Goal: Task Accomplishment & Management: Use online tool/utility

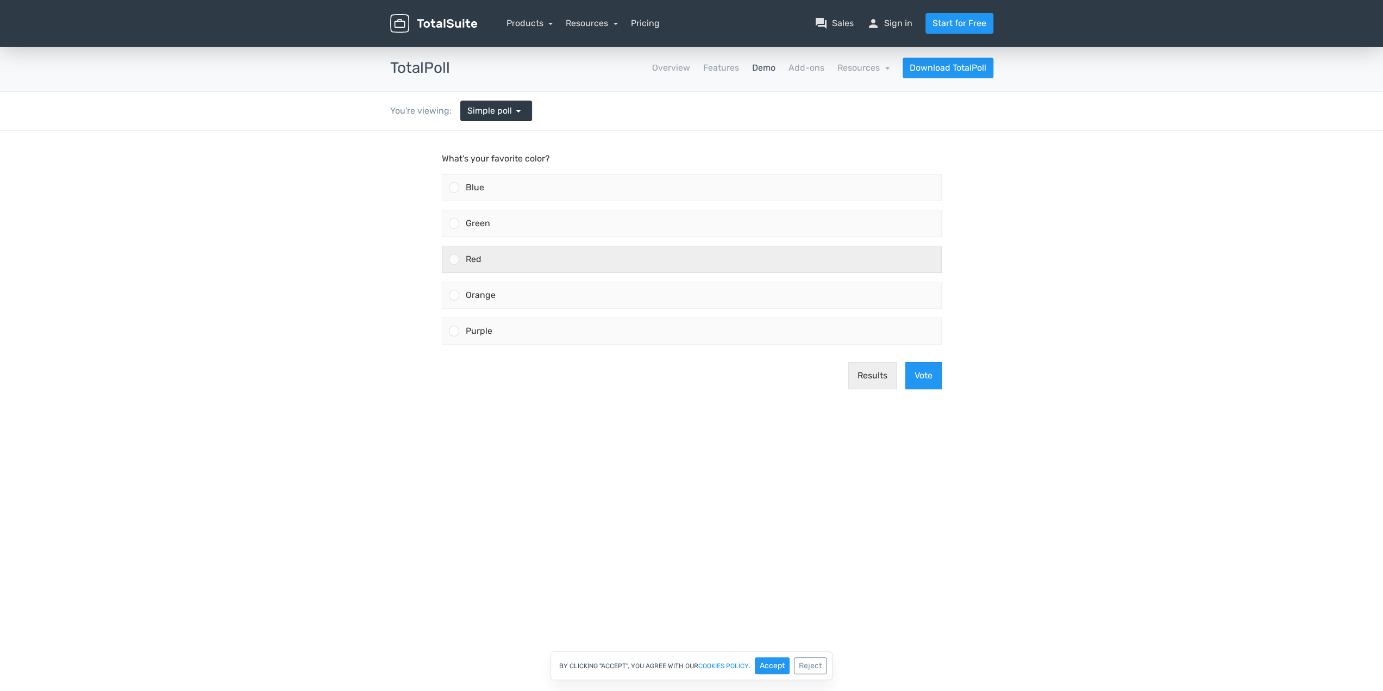
click at [479, 256] on span "Red" at bounding box center [474, 259] width 16 height 10
click at [454, 259] on input "Red" at bounding box center [454, 259] width 0 height 0
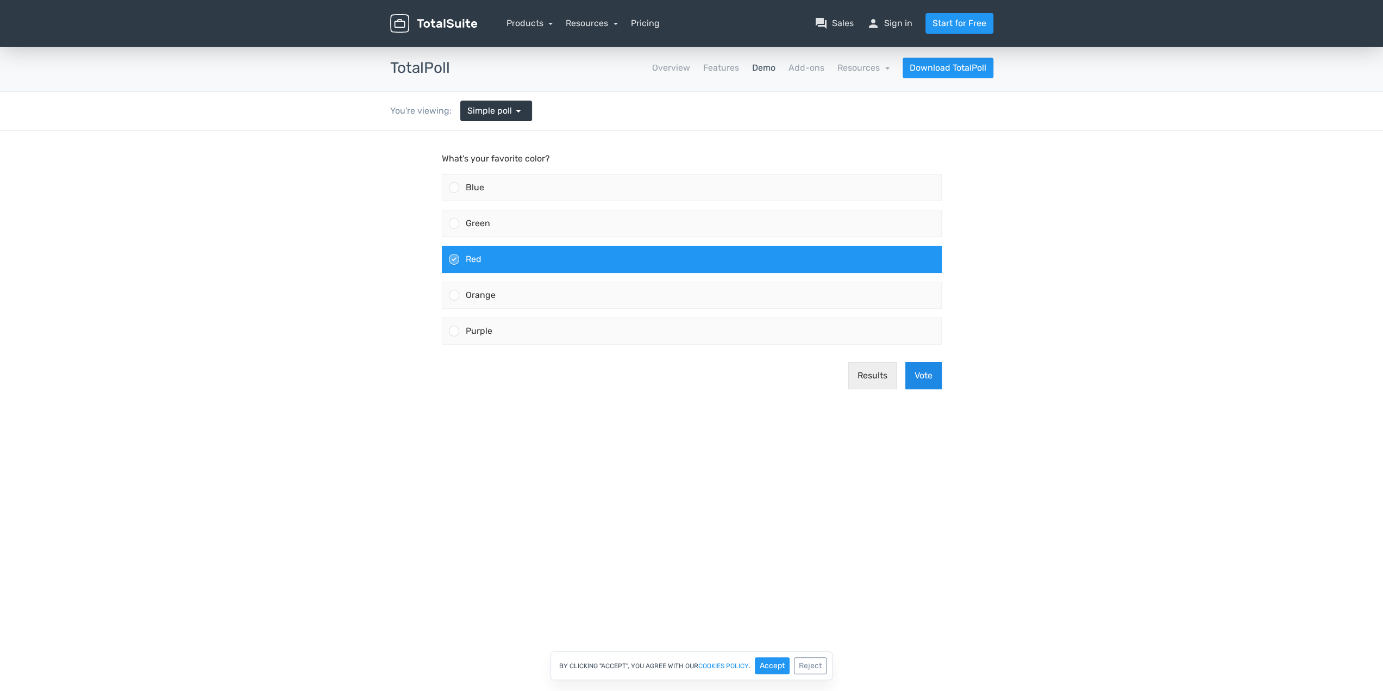
click at [925, 373] on button "Vote" at bounding box center [923, 375] width 36 height 27
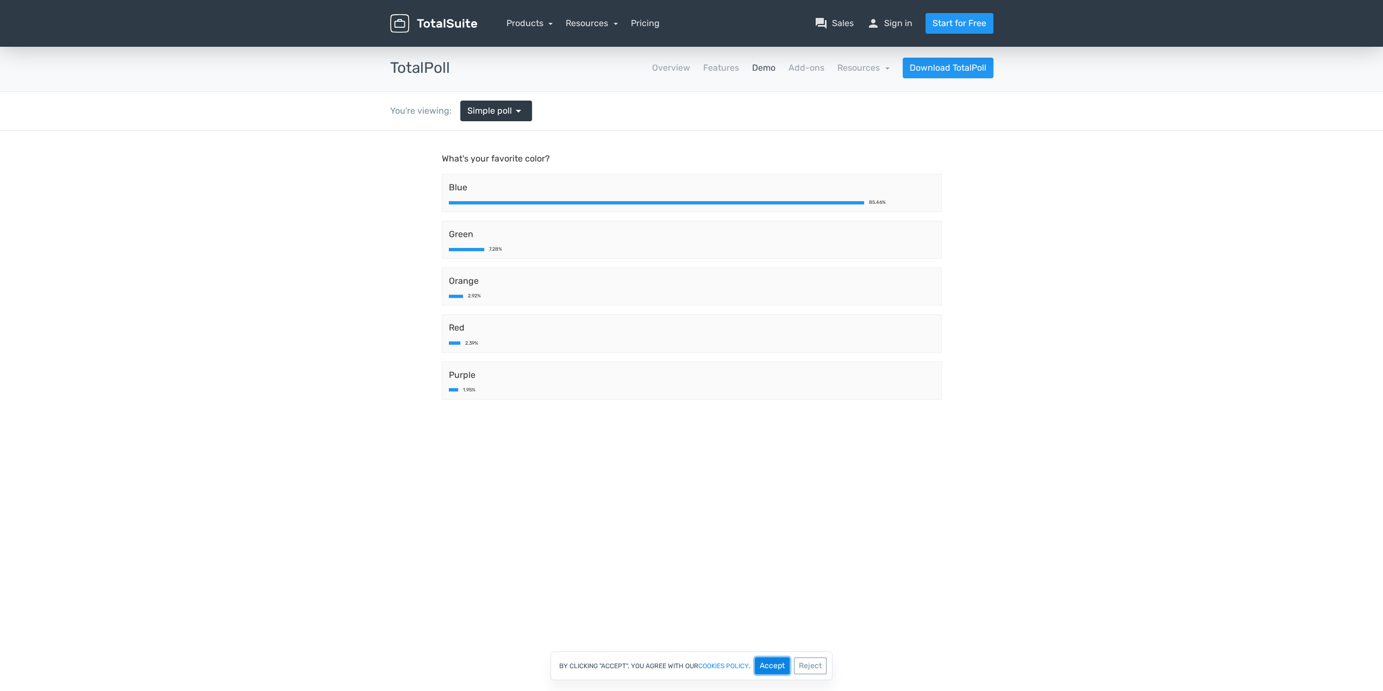
click at [780, 663] on button "Accept" at bounding box center [772, 665] width 35 height 17
click at [514, 110] on span "arrow_drop_down" at bounding box center [518, 110] width 13 height 13
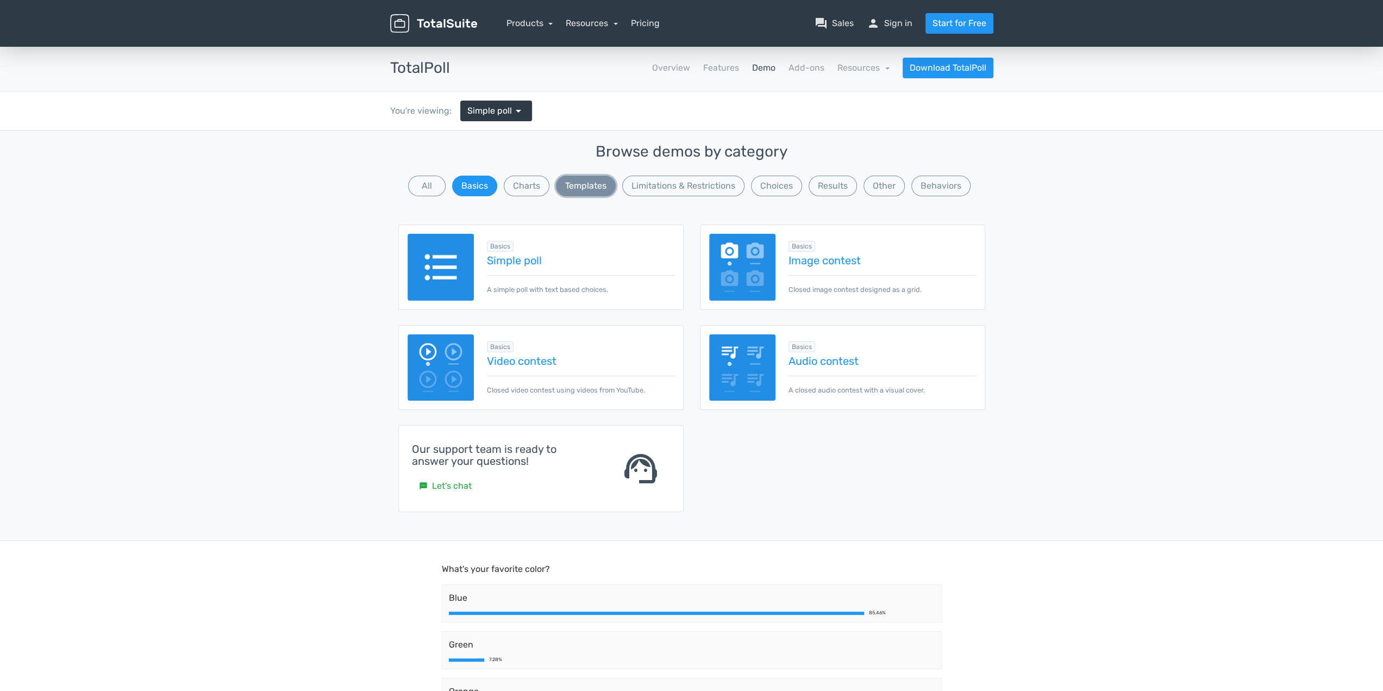
click at [600, 183] on button "Templates" at bounding box center [586, 185] width 60 height 21
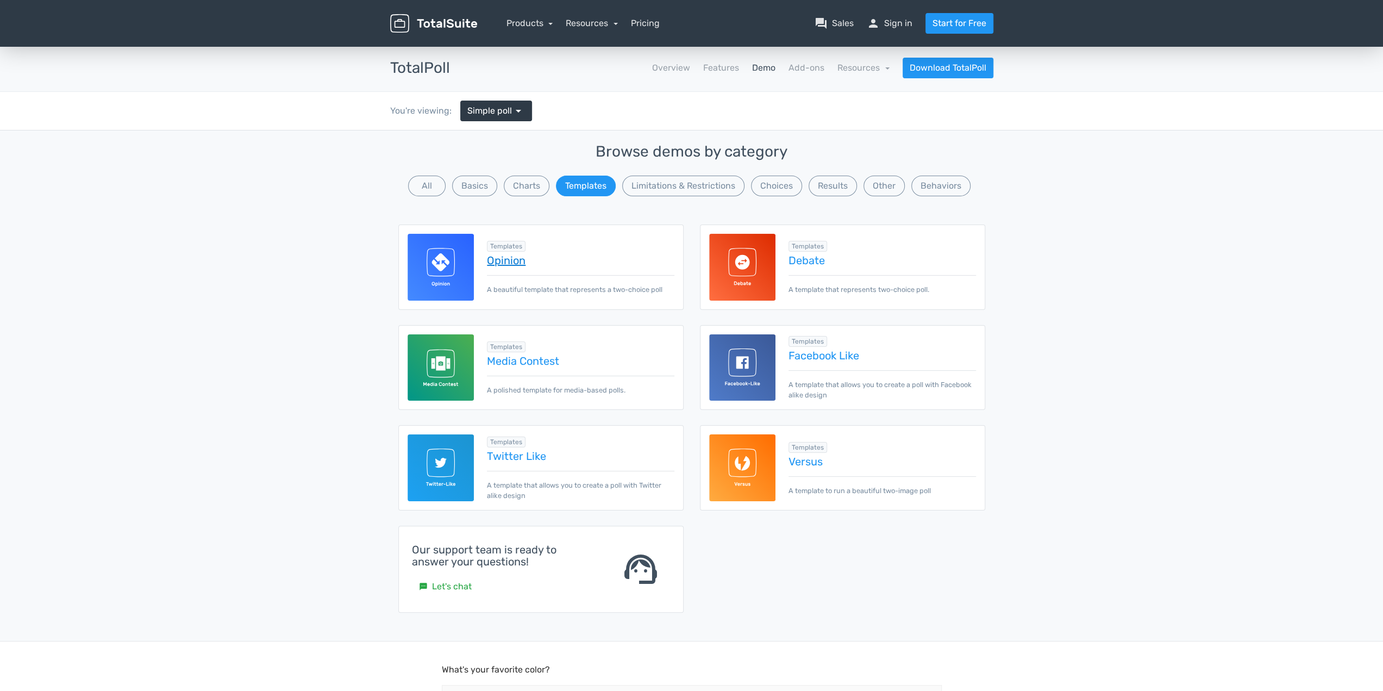
click at [514, 260] on link "Opinion" at bounding box center [580, 260] width 187 height 12
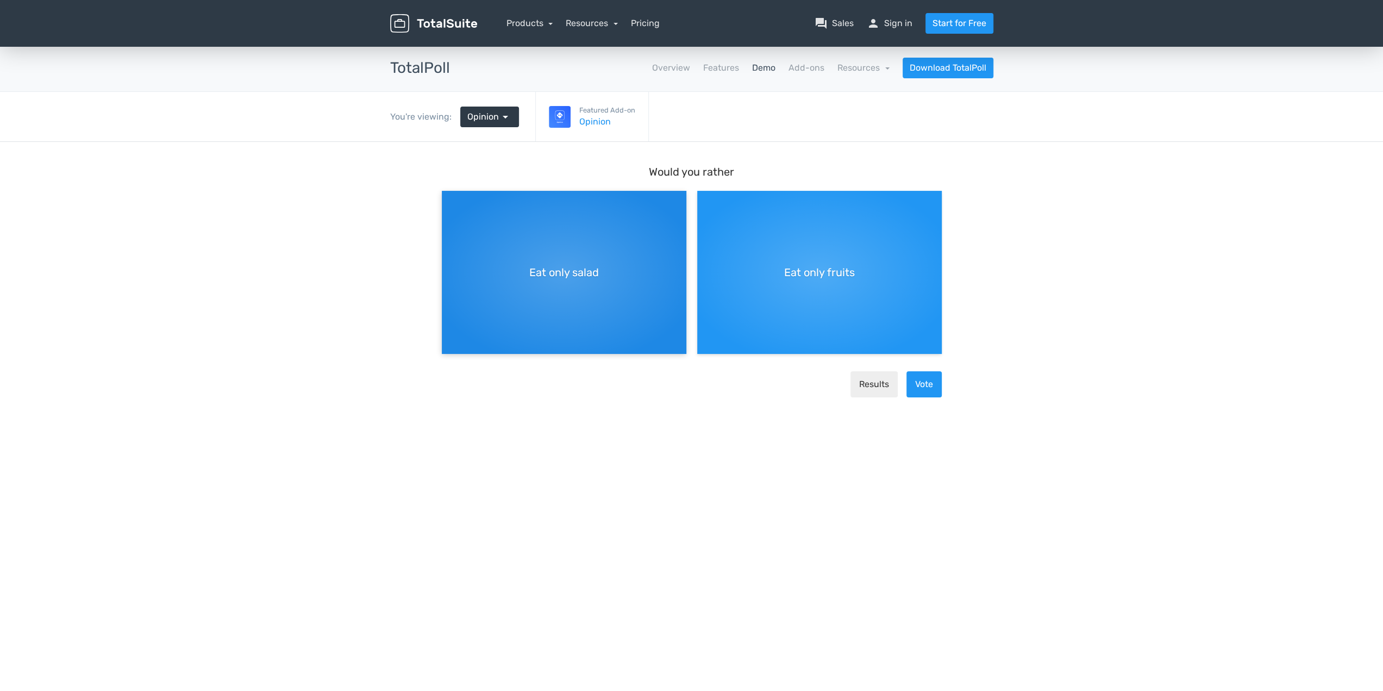
click at [588, 227] on div "Eat only salad" at bounding box center [564, 272] width 244 height 163
click at [449, 203] on input "Eat only salad" at bounding box center [445, 199] width 7 height 7
radio input "true"
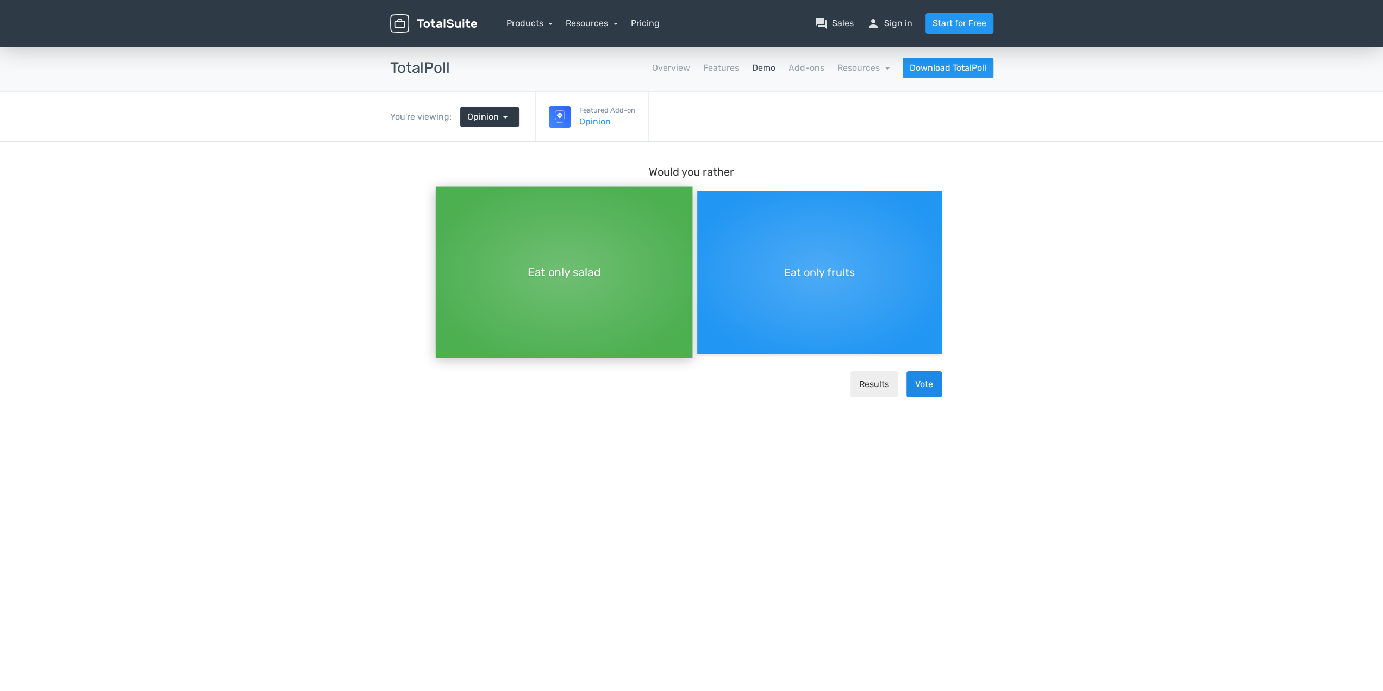
click at [924, 388] on button "Vote" at bounding box center [923, 384] width 35 height 26
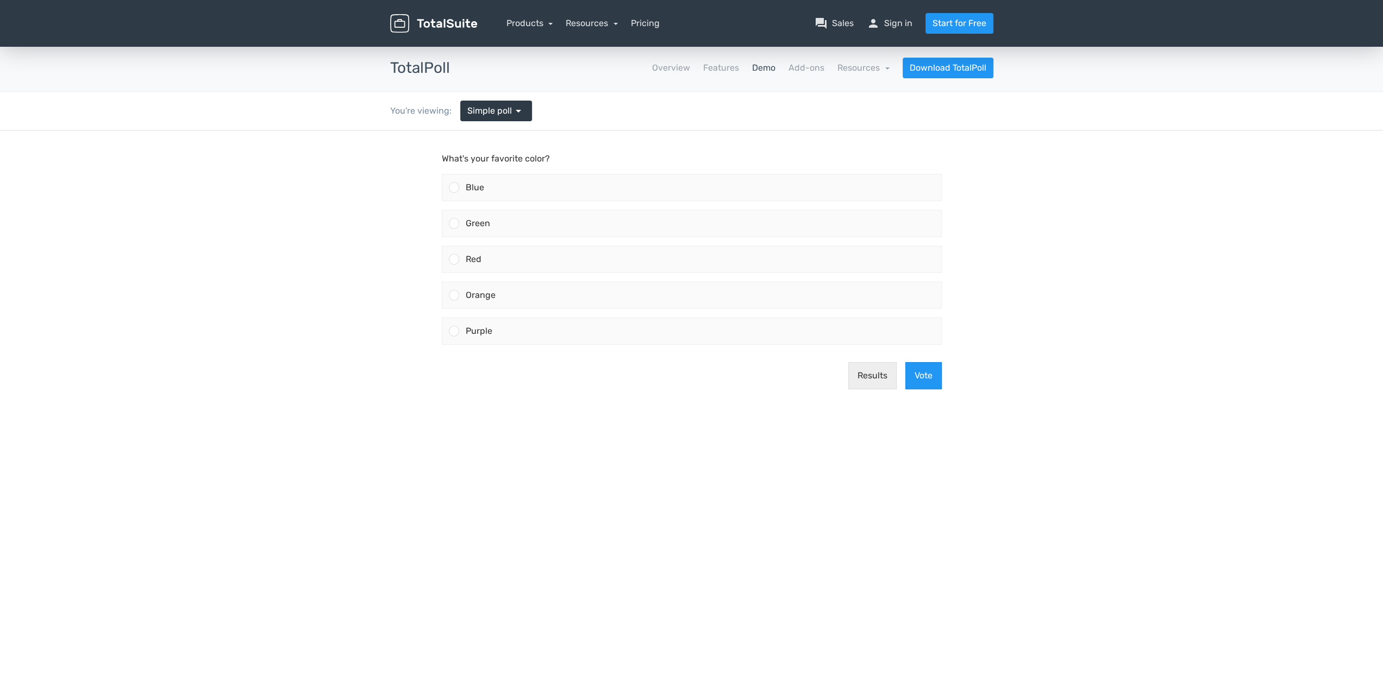
click at [764, 64] on link "Demo" at bounding box center [763, 67] width 23 height 13
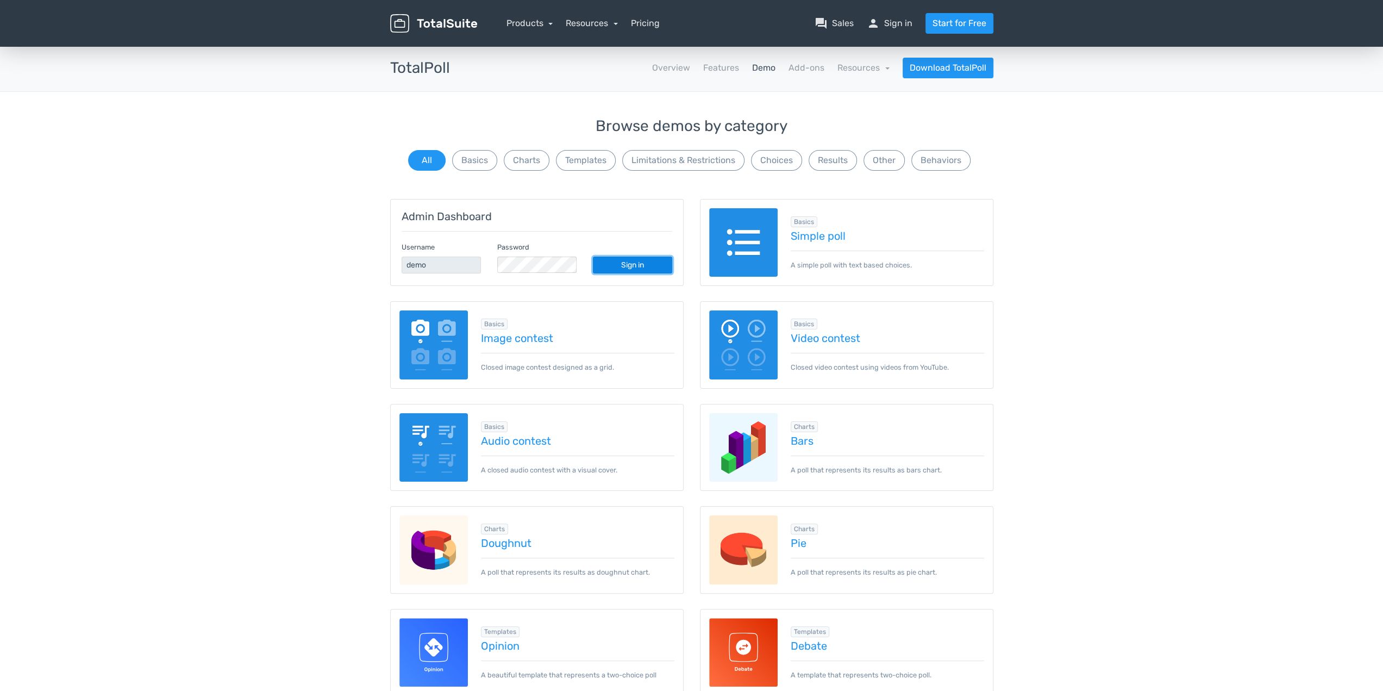
click at [650, 262] on link "Sign in" at bounding box center [632, 264] width 79 height 17
